Goal: Task Accomplishment & Management: Complete application form

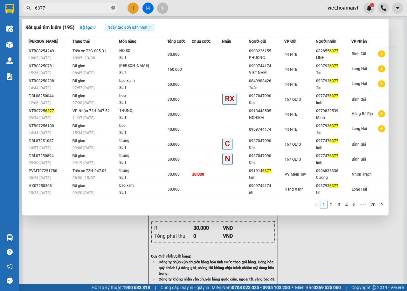
click at [112, 8] on icon "close-circle" at bounding box center [113, 8] width 4 height 4
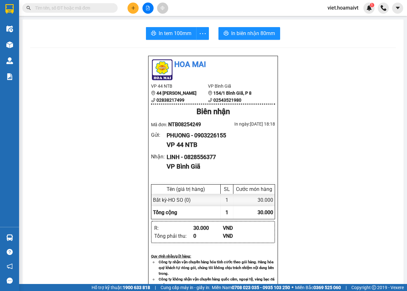
click at [96, 10] on input "text" at bounding box center [72, 7] width 75 height 7
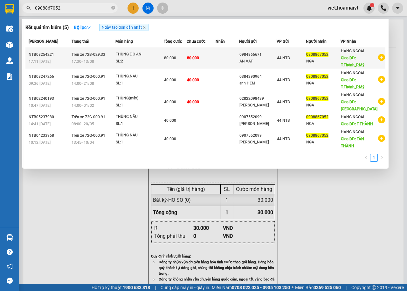
type input "0908867052"
click at [102, 56] on span "Trên xe 72B-029.33" at bounding box center [89, 54] width 34 height 4
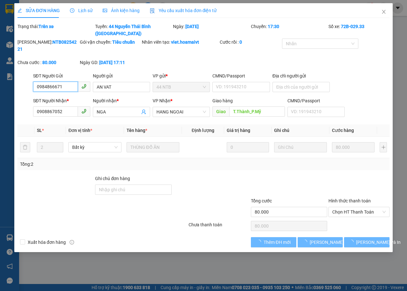
type input "0984866671"
type input "AN VAT"
type input "0908867052"
type input "NGA"
type input "T.Thành_P.Mỹ"
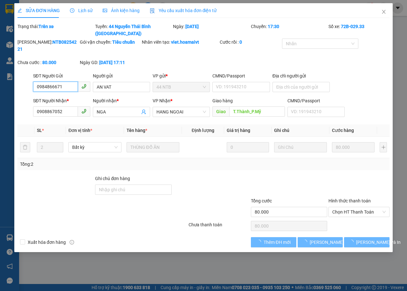
type input "80.000"
click at [75, 10] on span "Lịch sử" at bounding box center [81, 10] width 23 height 5
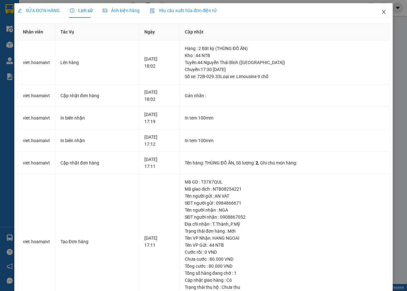
click at [383, 13] on icon "close" at bounding box center [385, 12] width 4 height 4
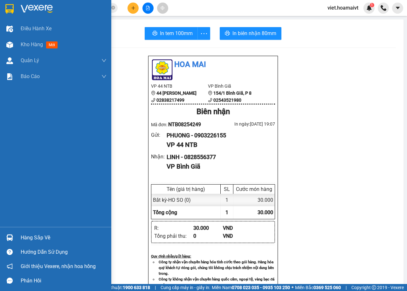
drag, startPoint x: 35, startPoint y: 28, endPoint x: 81, endPoint y: 74, distance: 65.5
click at [33, 35] on div "Điều hành xe" at bounding box center [64, 29] width 86 height 16
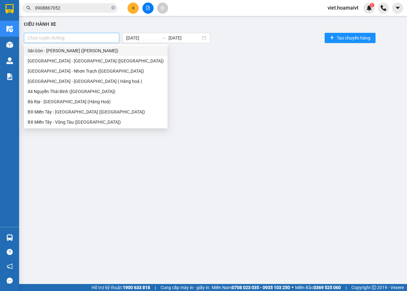
click at [81, 35] on div at bounding box center [71, 38] width 92 height 8
click at [60, 79] on div "[GEOGRAPHIC_DATA] - [GEOGRAPHIC_DATA] ( Hàng hoá )" at bounding box center [96, 81] width 136 height 7
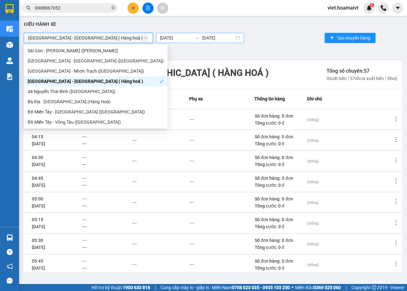
click at [202, 38] on input "[DATE]" at bounding box center [218, 37] width 32 height 7
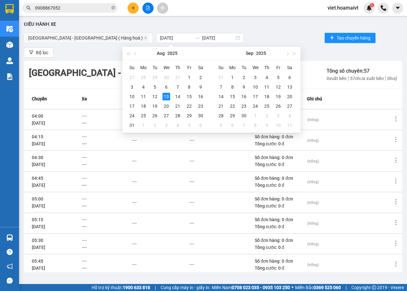
click at [297, 22] on div "Điều hành xe" at bounding box center [213, 25] width 379 height 8
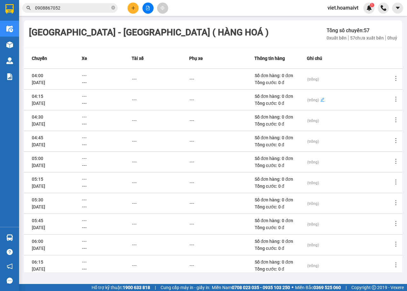
scroll to position [70, 0]
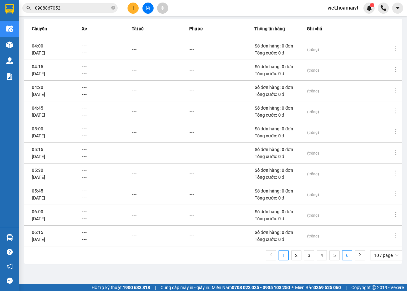
click at [343, 256] on link "6" at bounding box center [348, 255] width 10 height 10
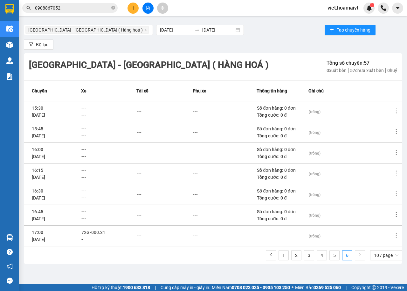
scroll to position [8, 0]
click at [330, 255] on link "5" at bounding box center [335, 255] width 10 height 10
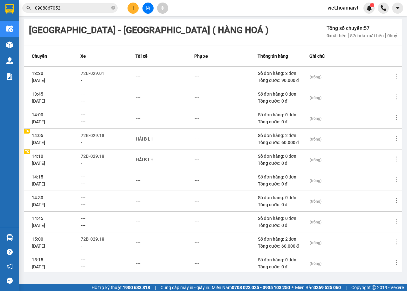
scroll to position [70, 0]
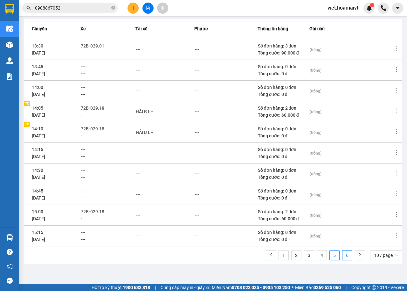
click at [343, 255] on link "6" at bounding box center [348, 255] width 10 height 10
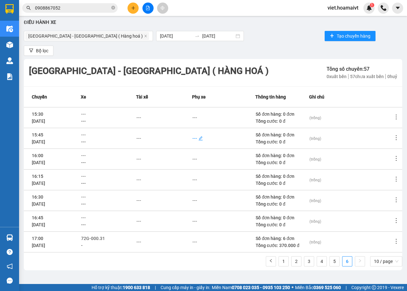
scroll to position [0, 0]
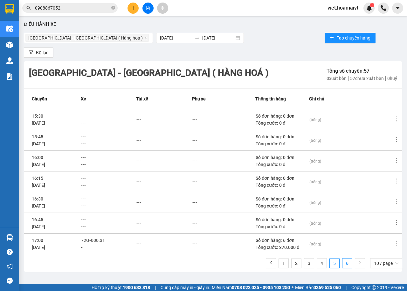
click at [330, 263] on link "5" at bounding box center [335, 263] width 10 height 10
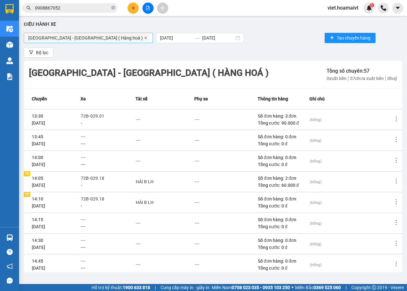
click at [144, 36] on icon "close" at bounding box center [145, 37] width 3 height 3
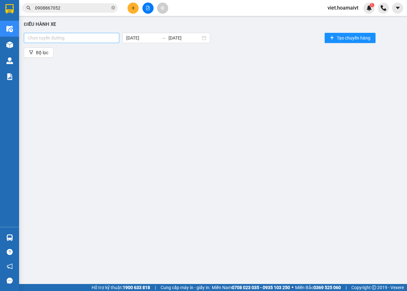
click at [85, 39] on div at bounding box center [71, 38] width 92 height 8
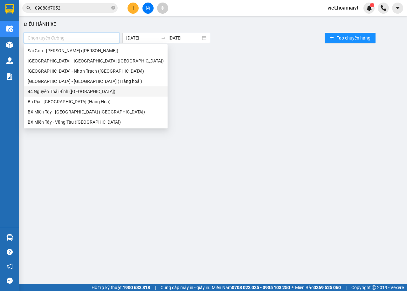
click at [50, 90] on div "44 Nguyễn Thái Bình ([GEOGRAPHIC_DATA])" at bounding box center [96, 91] width 136 height 7
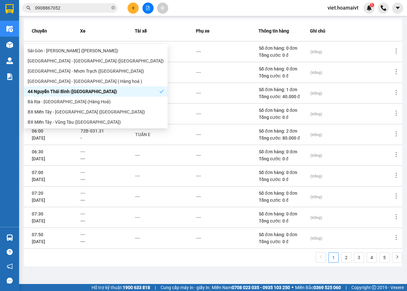
scroll to position [70, 0]
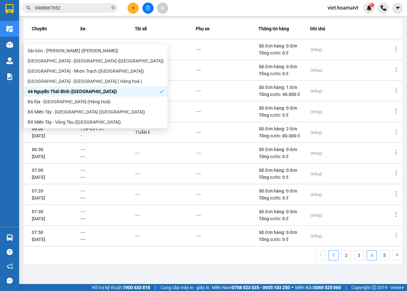
click at [368, 254] on link "4" at bounding box center [372, 255] width 10 height 10
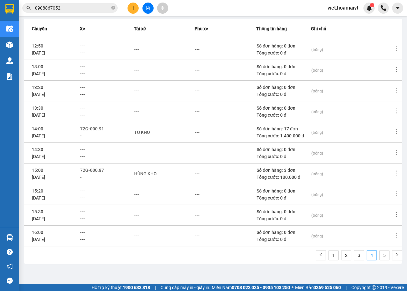
drag, startPoint x: 381, startPoint y: 254, endPoint x: 367, endPoint y: 253, distance: 13.7
click at [381, 254] on link "5" at bounding box center [385, 255] width 10 height 10
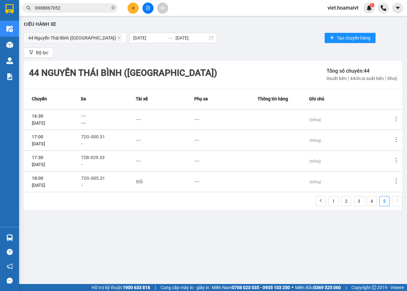
scroll to position [0, 0]
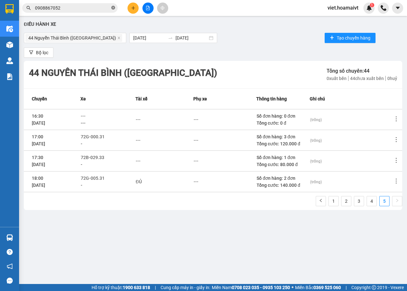
click at [114, 7] on icon "close-circle" at bounding box center [113, 8] width 4 height 4
click at [92, 8] on input "text" at bounding box center [72, 7] width 75 height 7
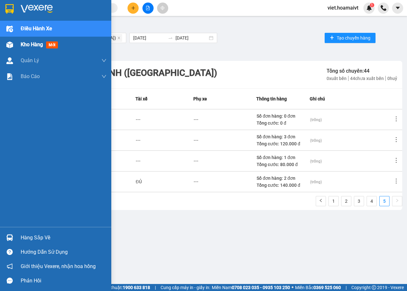
click at [15, 45] on div "Kho hàng mới" at bounding box center [55, 45] width 111 height 16
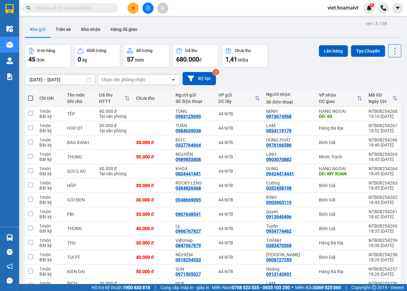
click at [164, 79] on div "Chọn văn phòng nhận" at bounding box center [134, 79] width 73 height 10
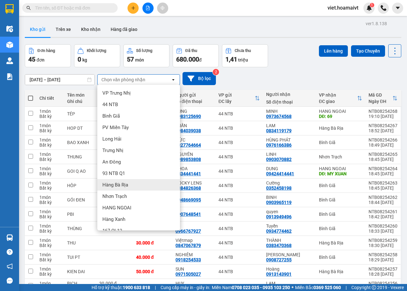
drag, startPoint x: 138, startPoint y: 186, endPoint x: 145, endPoint y: 175, distance: 12.7
click at [138, 185] on div "Hàng Bà Rịa" at bounding box center [138, 184] width 83 height 11
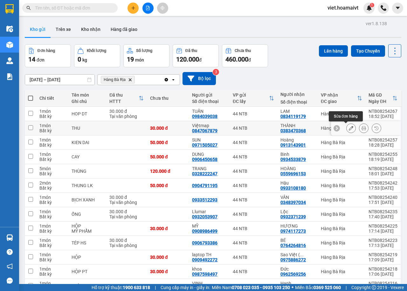
click at [349, 128] on icon at bounding box center [351, 128] width 4 height 4
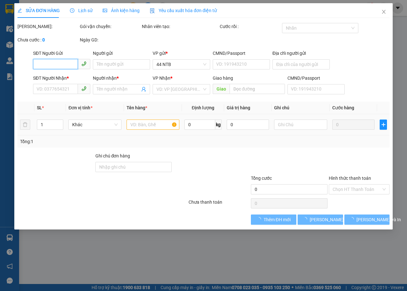
type input "0847067879"
type input "Việtmap"
type input "96.đg.số.2_Bình.Chánh"
type input "0383470368"
type input "THÀNH"
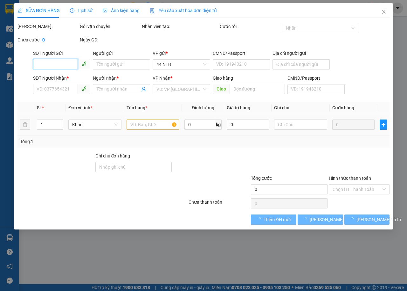
type input "30.000"
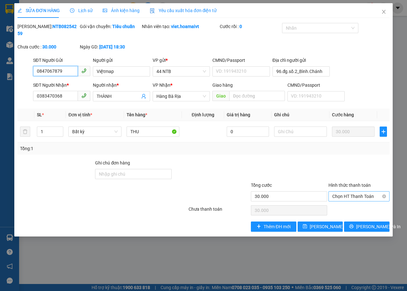
click at [349, 194] on span "Chọn HT Thanh Toán" at bounding box center [359, 196] width 53 height 10
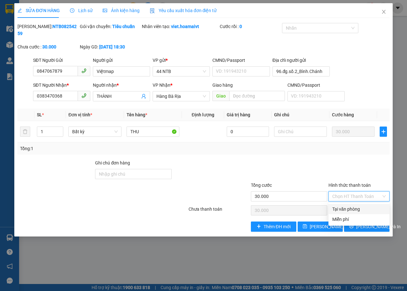
click at [351, 207] on div "Tại văn phòng" at bounding box center [359, 208] width 53 height 7
type input "0"
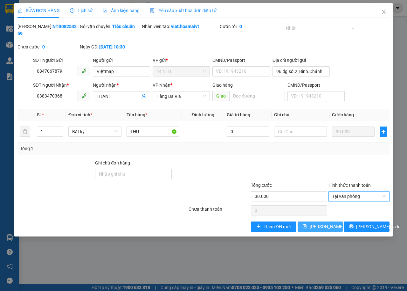
click at [325, 225] on span "[PERSON_NAME] thay đổi" at bounding box center [335, 226] width 51 height 7
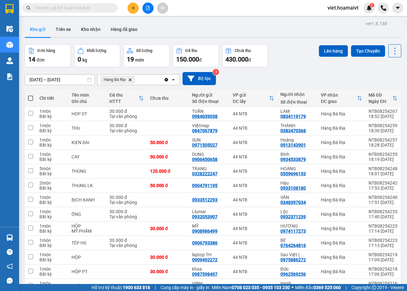
click at [286, 63] on div "Đơn hàng 14 đơn Khối lượng 0 kg Số lượng 19 món Đã thu 150.000 đ Chưa thu 430.0…" at bounding box center [213, 55] width 377 height 23
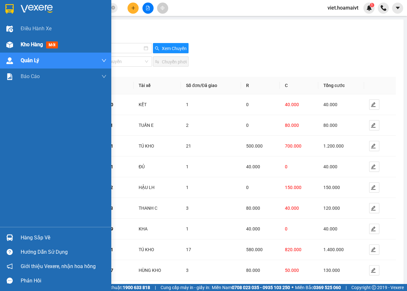
click at [11, 45] on img at bounding box center [9, 44] width 7 height 7
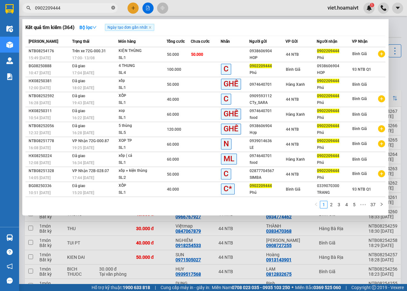
click at [114, 8] on icon "close-circle" at bounding box center [113, 8] width 4 height 4
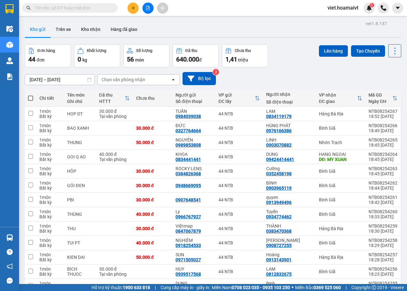
click at [100, 8] on input "text" at bounding box center [72, 7] width 75 height 7
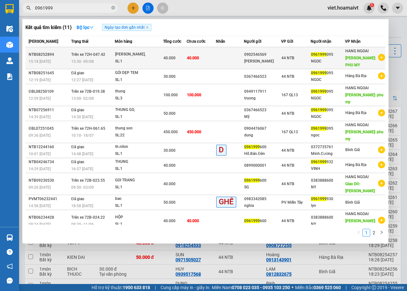
type input "0961999"
click at [98, 57] on td "Trên xe 72H-047.42 15:30 [DATE]" at bounding box center [92, 58] width 45 height 22
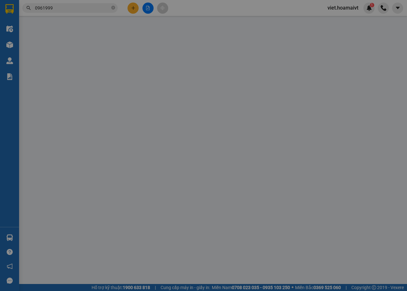
click at [84, 8] on span "Lịch sử" at bounding box center [81, 10] width 23 height 5
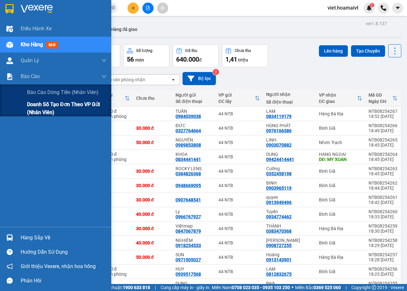
click at [27, 111] on span "Doanh số tạo đơn theo VP gửi (nhân viên)" at bounding box center [67, 108] width 80 height 16
